Goal: Task Accomplishment & Management: Complete application form

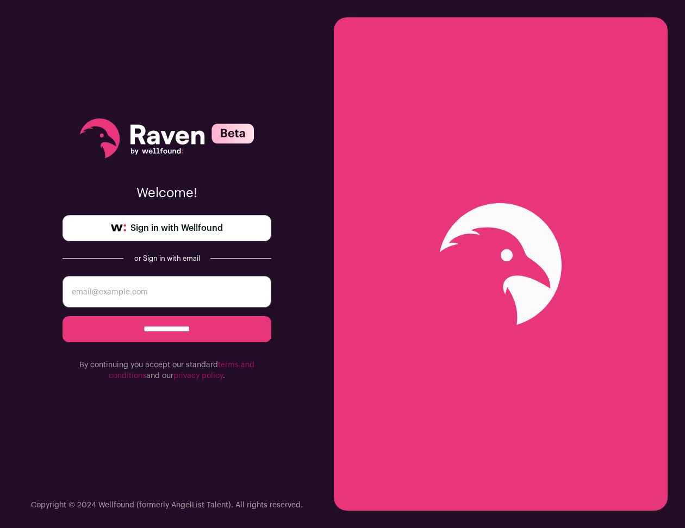
click at [244, 231] on link "Sign in with Wellfound" at bounding box center [167, 228] width 209 height 26
click at [209, 279] on input "email" at bounding box center [167, 292] width 209 height 32
click at [140, 283] on input "email" at bounding box center [167, 292] width 209 height 32
type input "vavramusser@gmail.com"
click at [177, 334] on input "**********" at bounding box center [167, 329] width 209 height 26
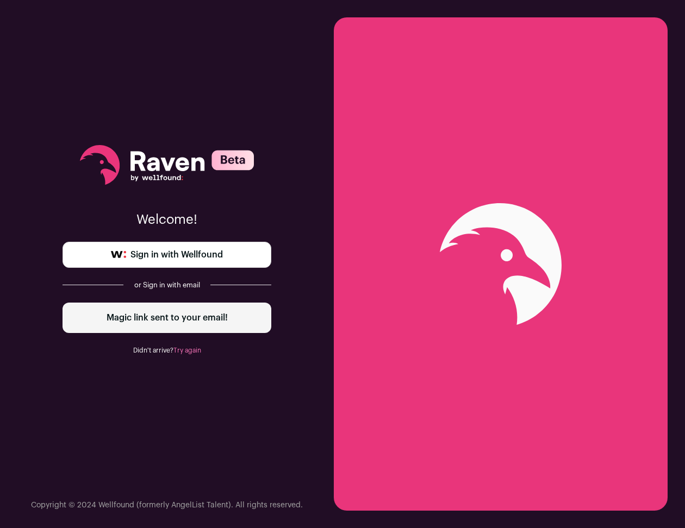
click at [219, 262] on link "Sign in with Wellfound" at bounding box center [167, 255] width 209 height 26
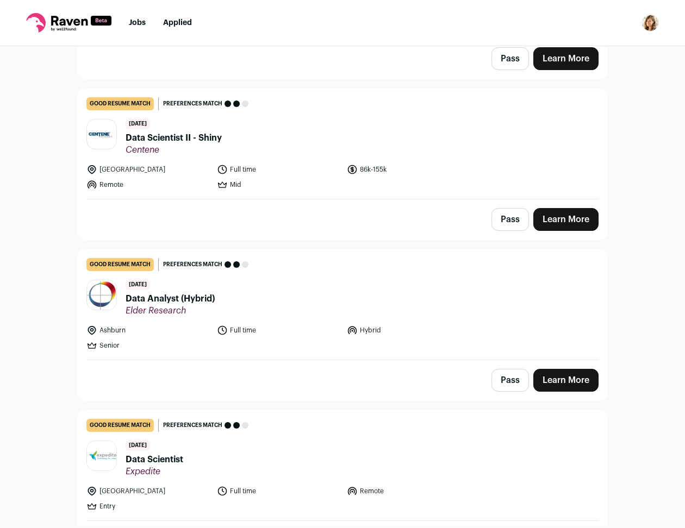
scroll to position [408, 0]
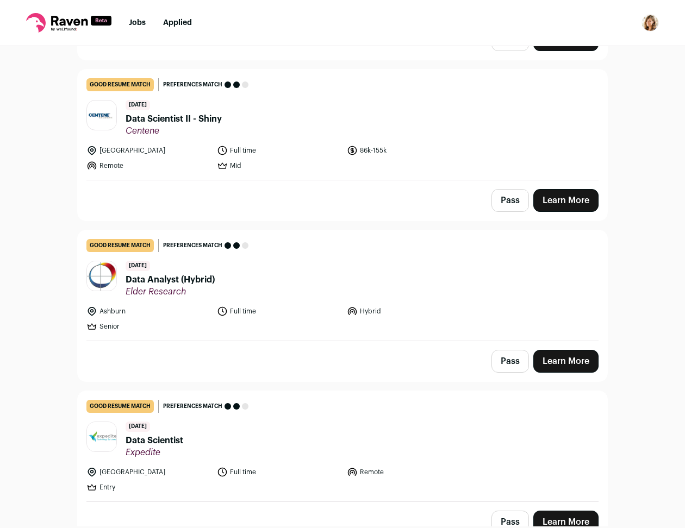
click at [293, 282] on header "[DATE] Data Analyst (Hybrid) Elder Research" at bounding box center [342, 279] width 512 height 36
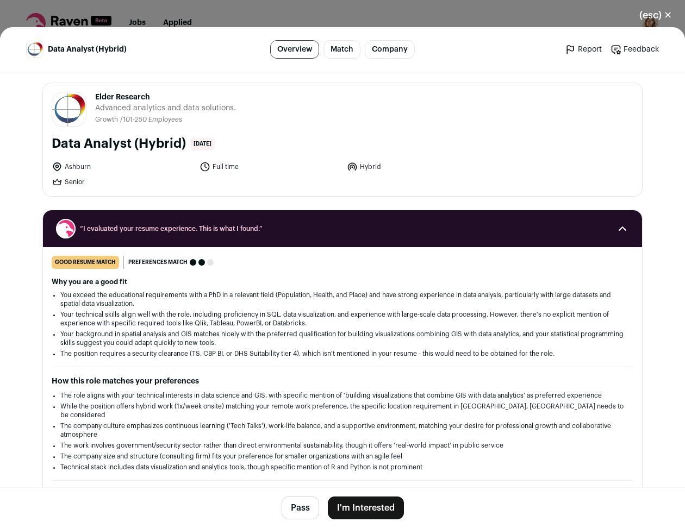
scroll to position [0, 0]
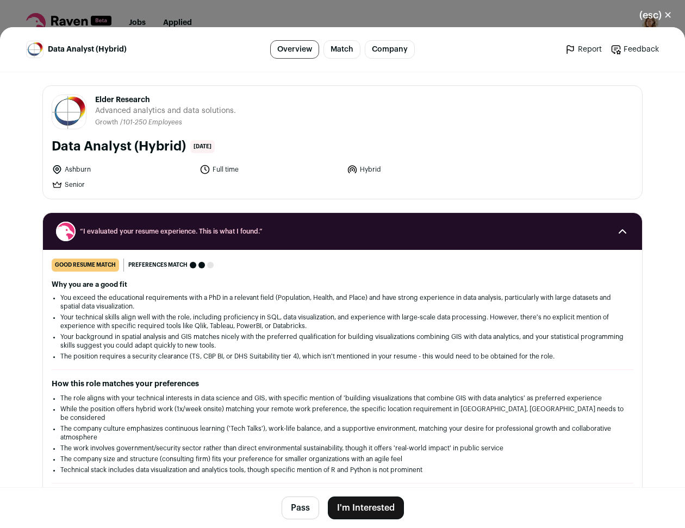
click at [75, 169] on li "Ashburn" at bounding box center [122, 169] width 141 height 11
copy li "Ashburn"
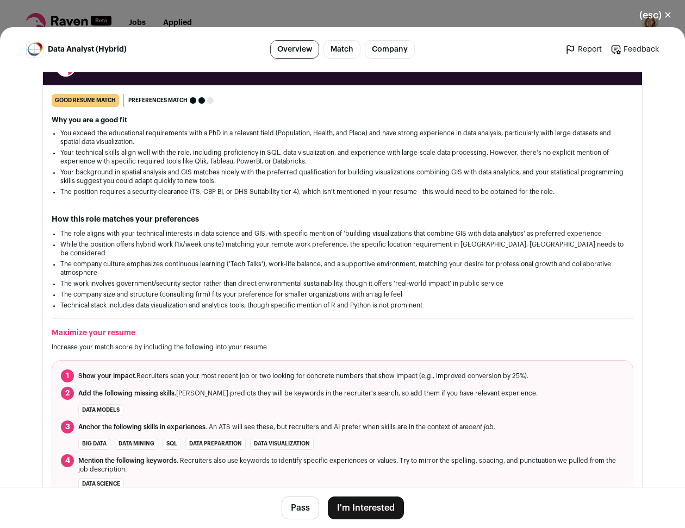
scroll to position [204, 0]
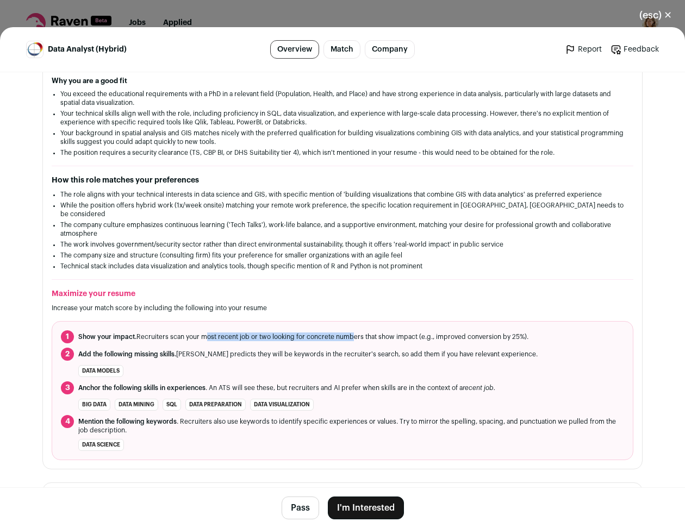
drag, startPoint x: 243, startPoint y: 322, endPoint x: 343, endPoint y: 321, distance: 100.0
click at [343, 321] on ol "1 Show your impact. Recruiters scan your most recent job or two looking for con…" at bounding box center [343, 390] width 582 height 139
drag, startPoint x: 195, startPoint y: 191, endPoint x: 323, endPoint y: 250, distance: 141.1
click at [269, 199] on ul "The role aligns with your technical interests in data science and GIS, with spe…" at bounding box center [342, 230] width 564 height 80
click at [323, 251] on li "The company size and structure (consulting firm) fits your preference for small…" at bounding box center [342, 255] width 564 height 9
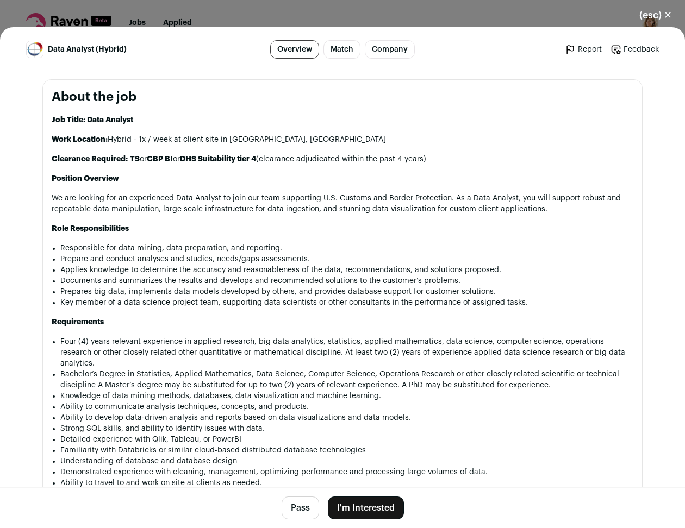
scroll to position [612, 0]
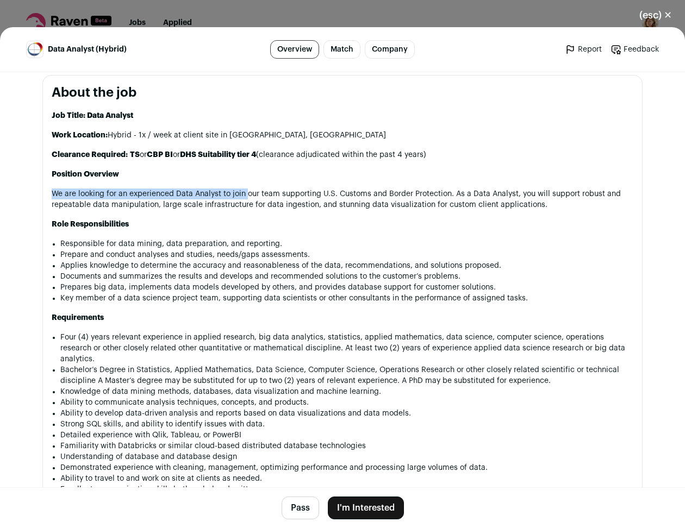
drag, startPoint x: 45, startPoint y: 183, endPoint x: 243, endPoint y: 185, distance: 198.5
click at [243, 185] on section "About the job Job Title: Data Analyst Work Location: Hybrid - 1x / week at clie…" at bounding box center [342, 484] width 600 height 819
drag, startPoint x: 176, startPoint y: 201, endPoint x: 213, endPoint y: 195, distance: 37.5
click at [213, 195] on p "We are looking for an experienced Data Analyst to join our team supporting U.S.…" at bounding box center [343, 200] width 582 height 22
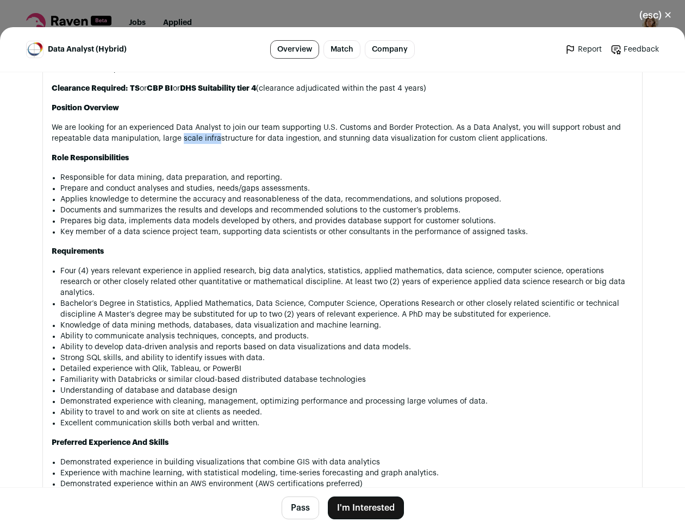
scroll to position [680, 0]
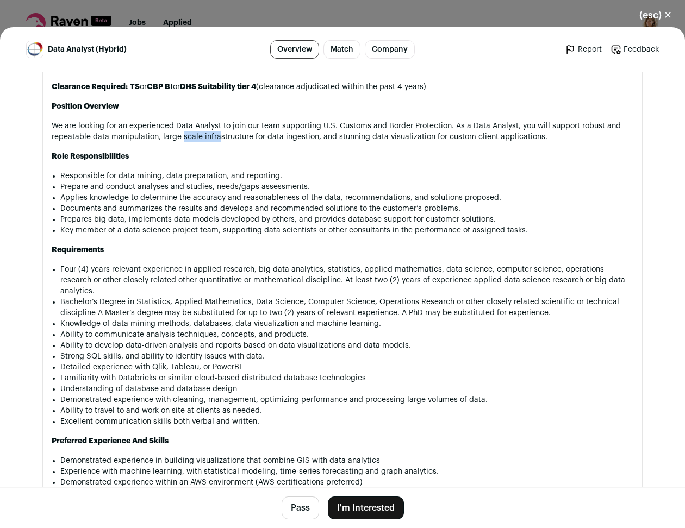
click at [664, 11] on button "(esc) ✕" at bounding box center [655, 15] width 59 height 24
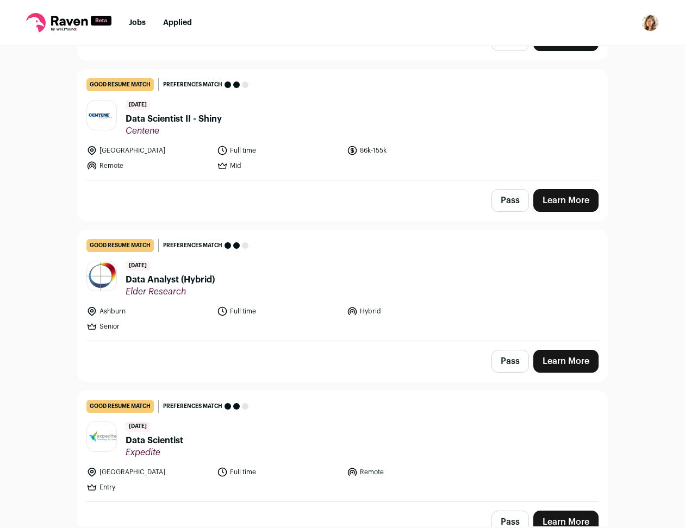
click at [502, 369] on button "Pass" at bounding box center [510, 361] width 38 height 23
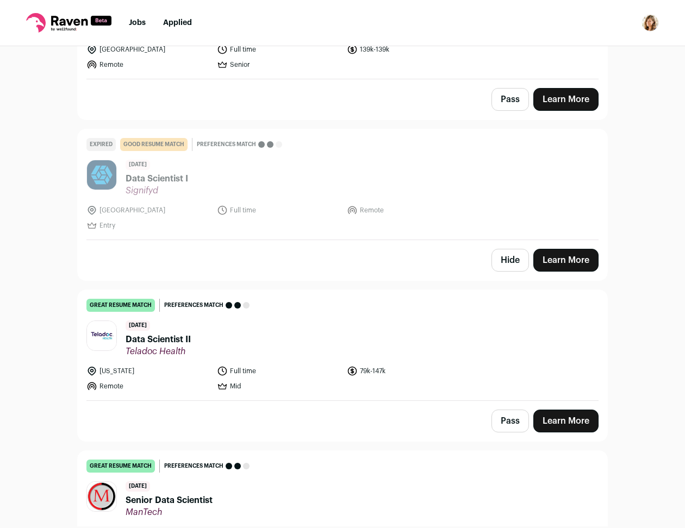
scroll to position [1155, 0]
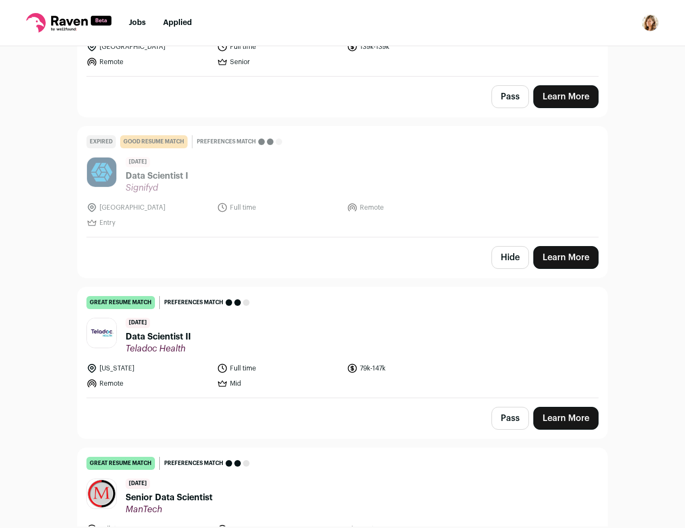
click at [508, 262] on button "Hide" at bounding box center [510, 257] width 38 height 23
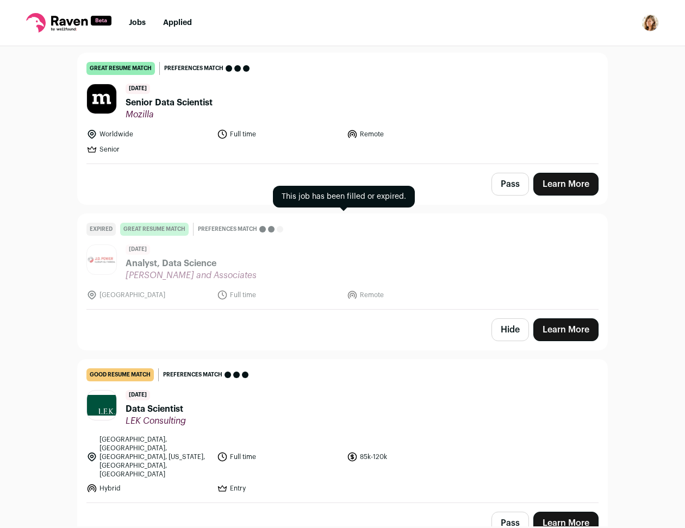
scroll to position [2243, 0]
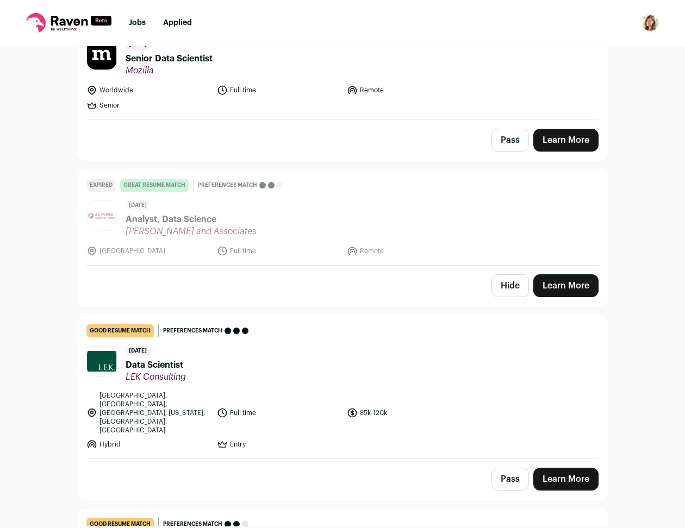
click at [495, 293] on button "Hide" at bounding box center [510, 286] width 38 height 23
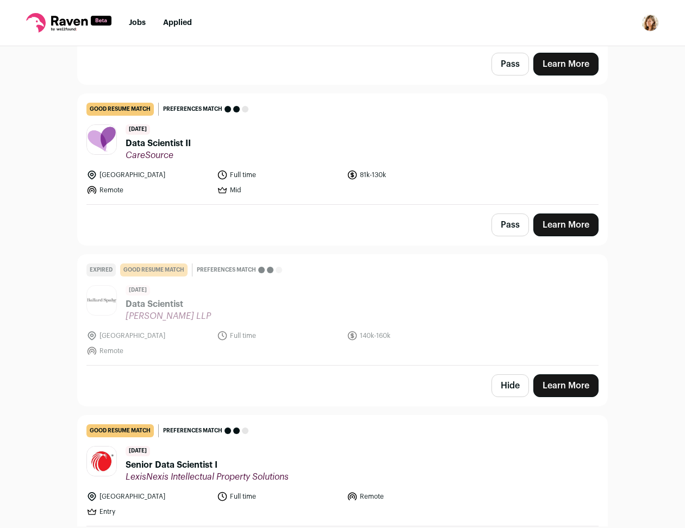
scroll to position [2582, 0]
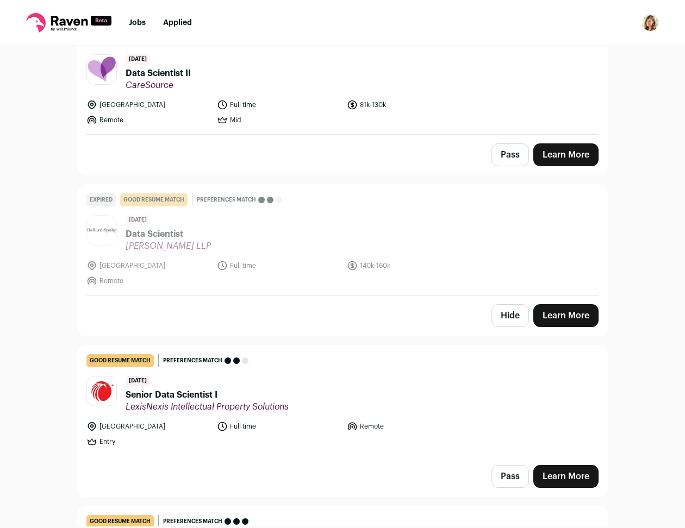
click at [505, 304] on button "Hide" at bounding box center [510, 315] width 38 height 23
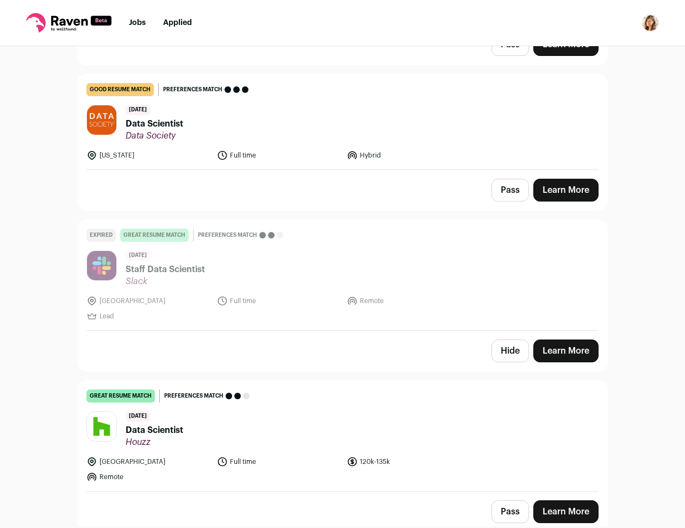
scroll to position [2854, 0]
click at [508, 339] on button "Hide" at bounding box center [510, 350] width 38 height 23
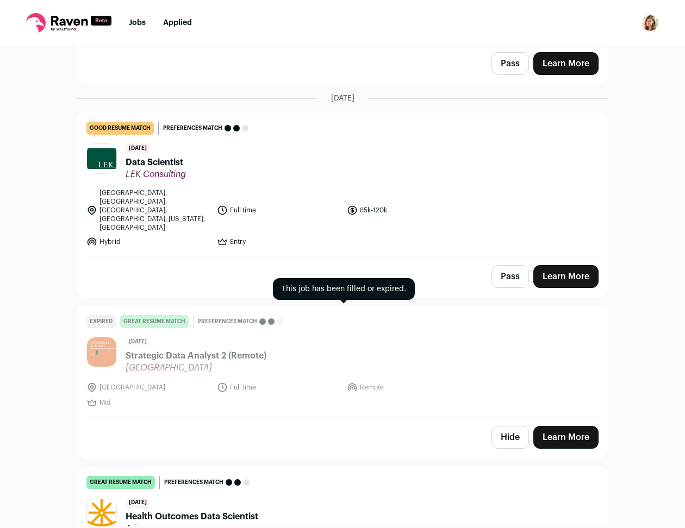
scroll to position [3330, 0]
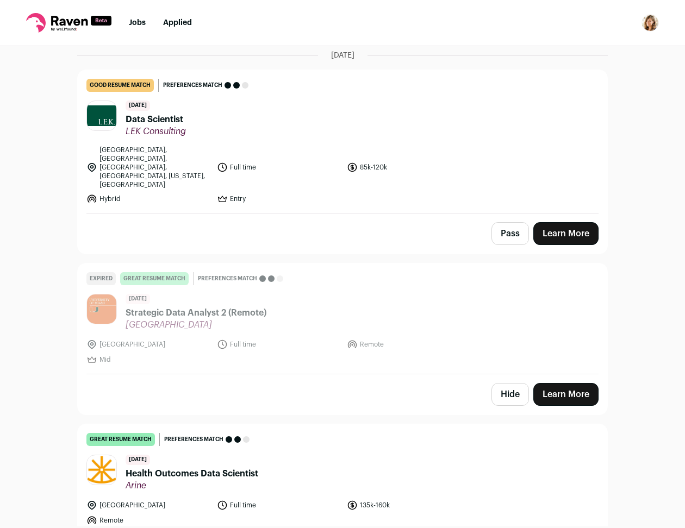
click at [508, 383] on button "Hide" at bounding box center [510, 394] width 38 height 23
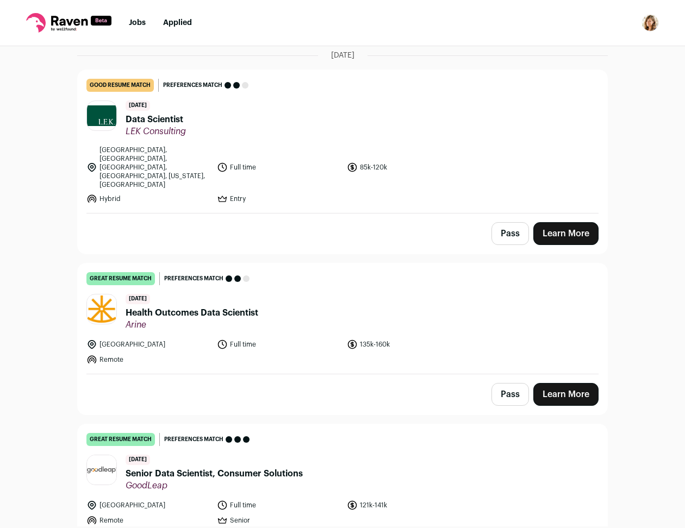
click at [365, 294] on header "[DATE] Health Outcomes Data Scientist [GEOGRAPHIC_DATA]" at bounding box center [342, 312] width 512 height 36
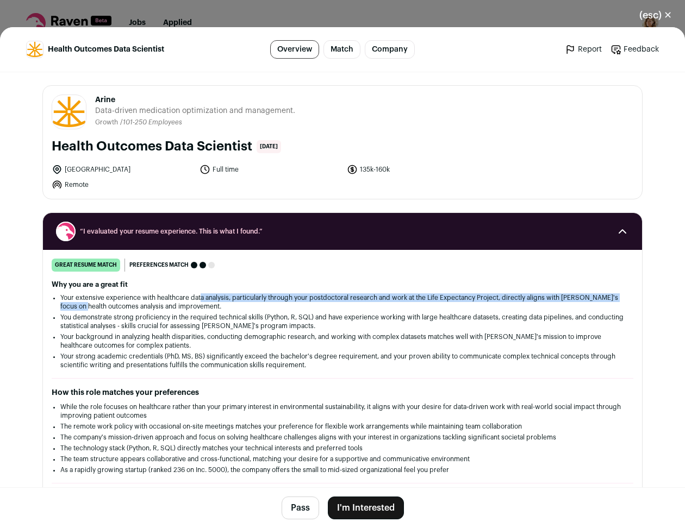
drag, startPoint x: 91, startPoint y: 301, endPoint x: 197, endPoint y: 298, distance: 106.6
click at [197, 298] on li "Your extensive experience with healthcare data analysis, particularly through y…" at bounding box center [342, 302] width 564 height 17
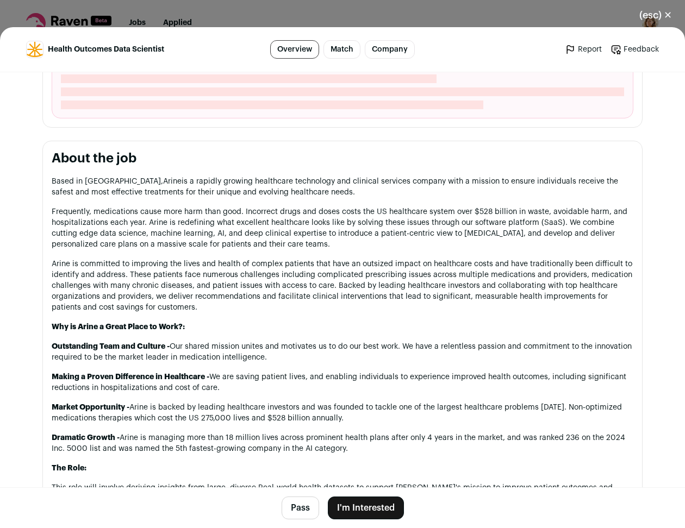
scroll to position [476, 0]
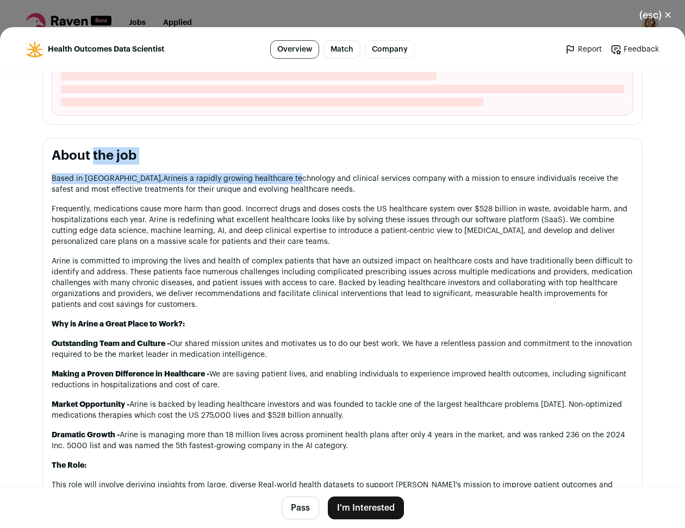
drag, startPoint x: 55, startPoint y: 164, endPoint x: 267, endPoint y: 172, distance: 212.7
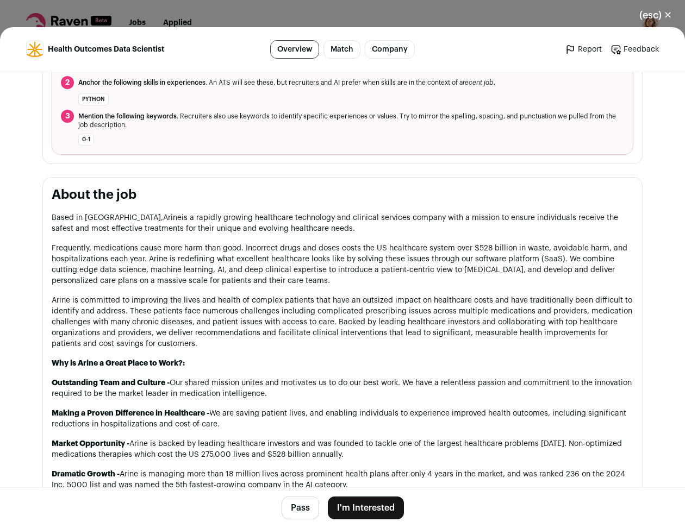
click at [58, 198] on h2 "About the job" at bounding box center [343, 194] width 582 height 17
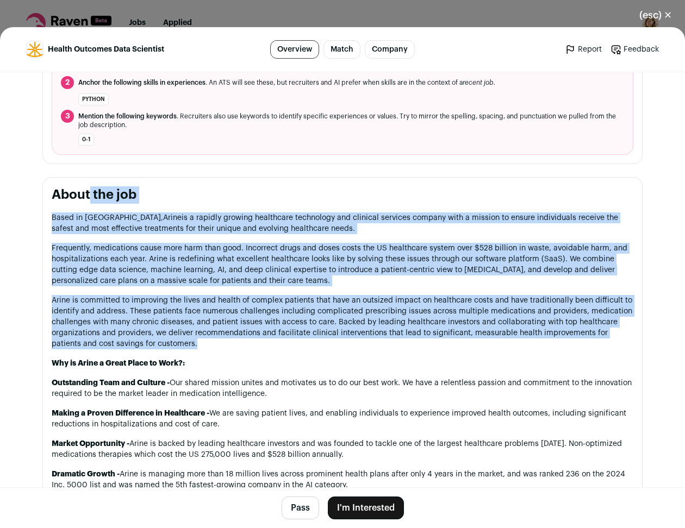
drag, startPoint x: 97, startPoint y: 195, endPoint x: 370, endPoint y: 353, distance: 315.0
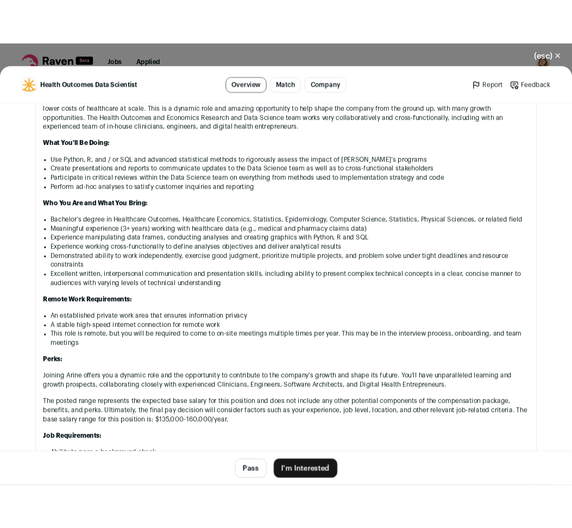
scroll to position [883, 0]
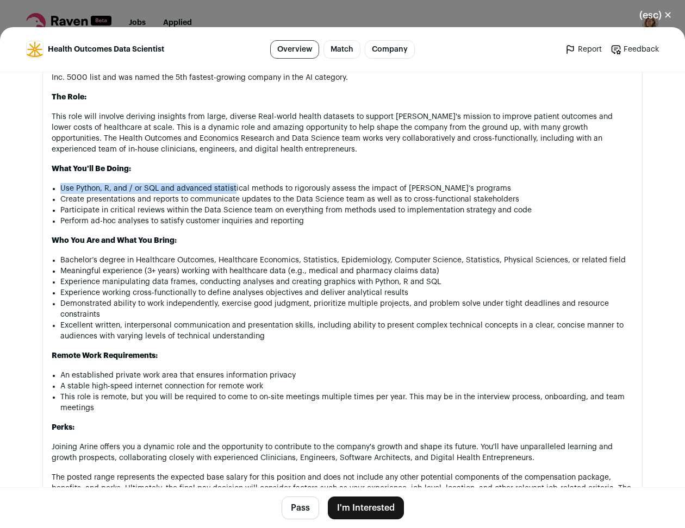
drag, startPoint x: 50, startPoint y: 191, endPoint x: 230, endPoint y: 192, distance: 180.0
click at [230, 192] on div "Based in San Francisco, Arine is a rapidly growing healthcare technology and cl…" at bounding box center [343, 282] width 582 height 955
click at [382, 508] on button "I'm Interested" at bounding box center [366, 508] width 76 height 23
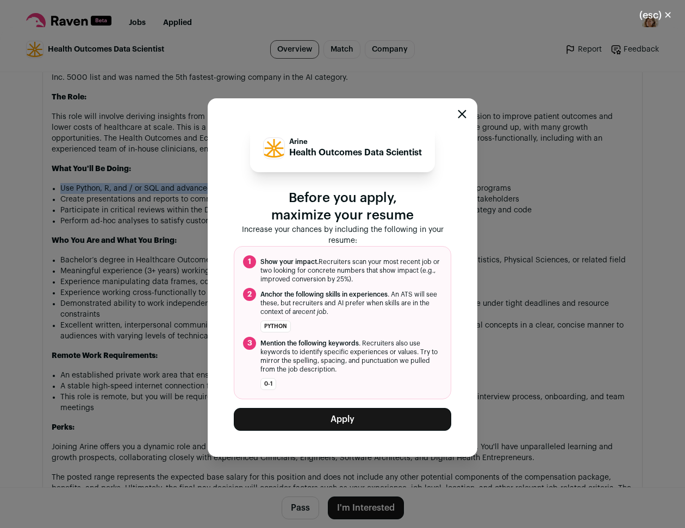
click at [351, 420] on button "Apply" at bounding box center [342, 419] width 217 height 23
